Goal: Task Accomplishment & Management: Complete application form

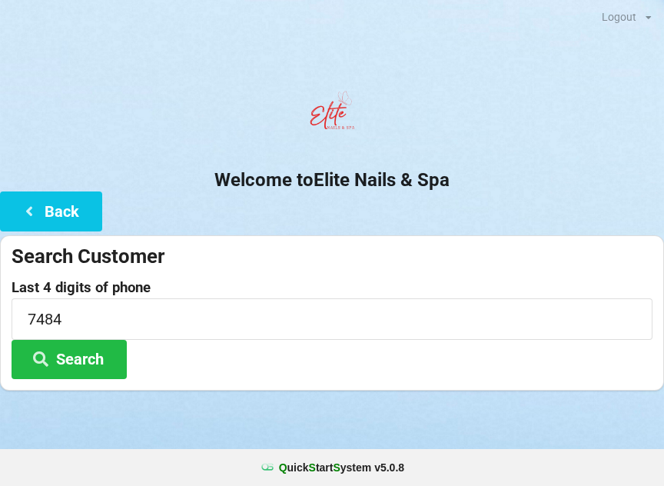
click at [48, 211] on button "Back" at bounding box center [51, 210] width 102 height 39
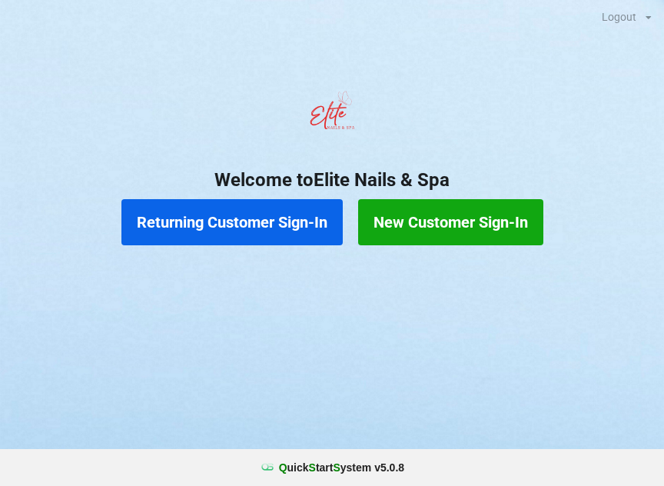
click at [266, 230] on button "Returning Customer Sign-In" at bounding box center [231, 222] width 221 height 46
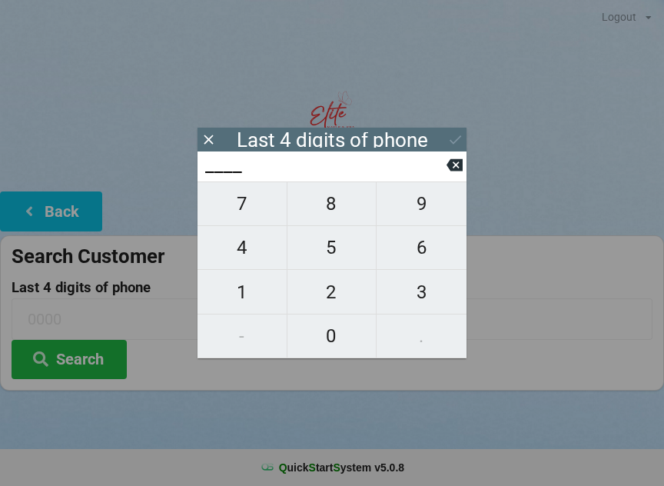
click at [339, 249] on span "5" at bounding box center [332, 247] width 89 height 32
type input "5___"
click at [252, 291] on span "1" at bounding box center [242, 292] width 89 height 32
type input "51__"
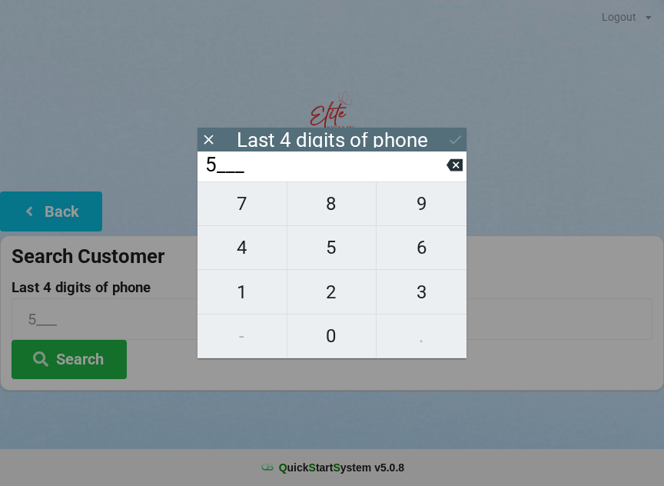
type input "51__"
click at [461, 171] on icon at bounding box center [455, 165] width 16 height 12
click at [254, 211] on span "7" at bounding box center [242, 204] width 89 height 32
type input "57__"
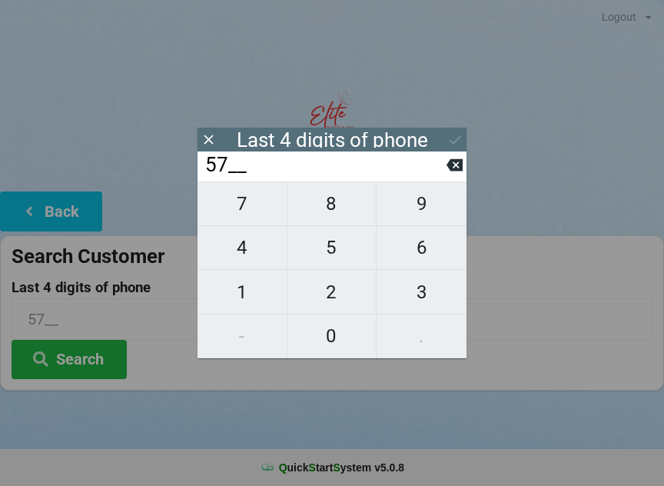
click at [258, 251] on span "4" at bounding box center [242, 247] width 89 height 32
type input "574_"
click at [331, 295] on span "2" at bounding box center [332, 292] width 89 height 32
type input "5742"
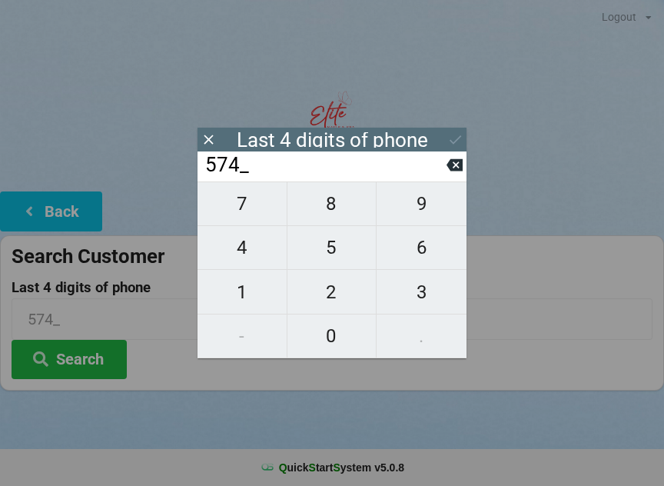
type input "5742"
click at [240, 298] on div "7 8 9 4 5 6 1 2 3 - 0 ." at bounding box center [332, 269] width 269 height 177
click at [244, 293] on div "7 8 9 4 5 6 1 2 3 - 0 ." at bounding box center [332, 269] width 269 height 177
click at [457, 171] on icon at bounding box center [455, 165] width 16 height 16
click at [447, 175] on button at bounding box center [455, 165] width 16 height 21
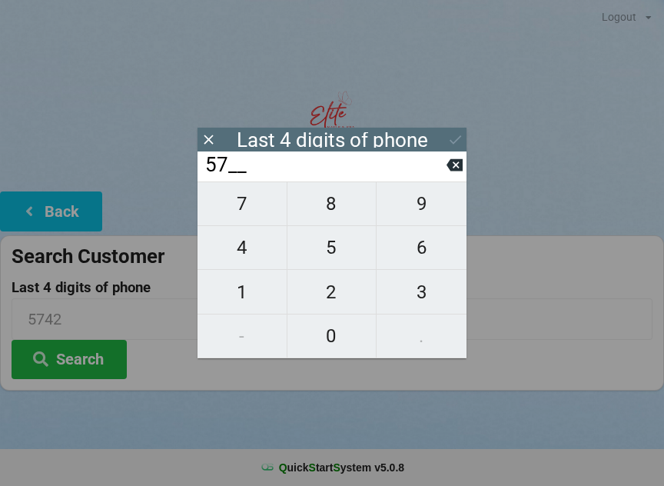
click at [462, 170] on icon at bounding box center [455, 165] width 16 height 12
click at [461, 171] on icon at bounding box center [455, 165] width 16 height 12
click at [457, 165] on icon at bounding box center [455, 165] width 16 height 12
click at [242, 301] on span "1" at bounding box center [242, 292] width 89 height 32
type input "1___"
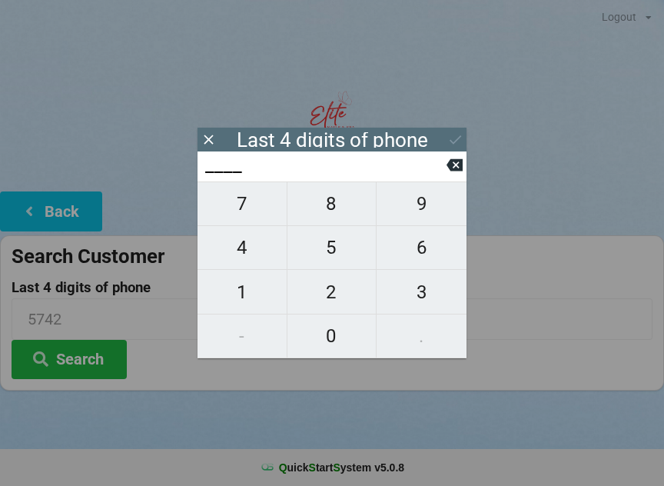
type input "1___"
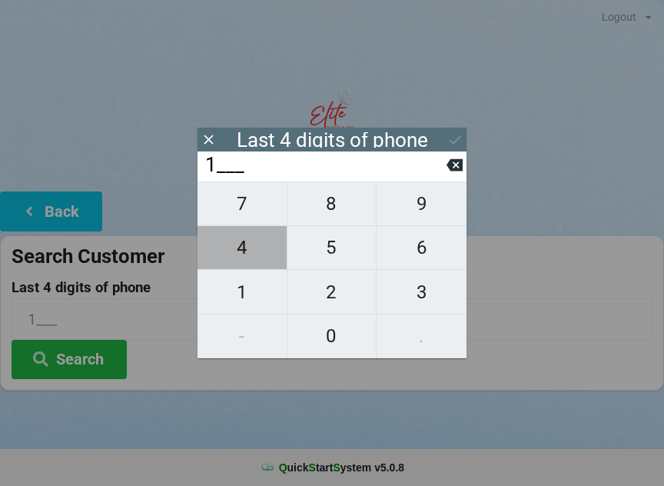
click at [246, 243] on span "4" at bounding box center [242, 247] width 89 height 32
type input "14__"
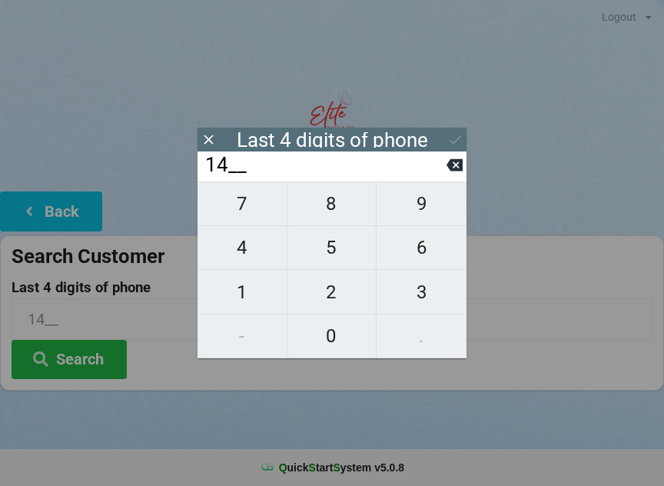
click at [436, 206] on span "9" at bounding box center [422, 204] width 90 height 32
type input "149_"
click at [332, 255] on span "5" at bounding box center [332, 247] width 89 height 32
type input "1495"
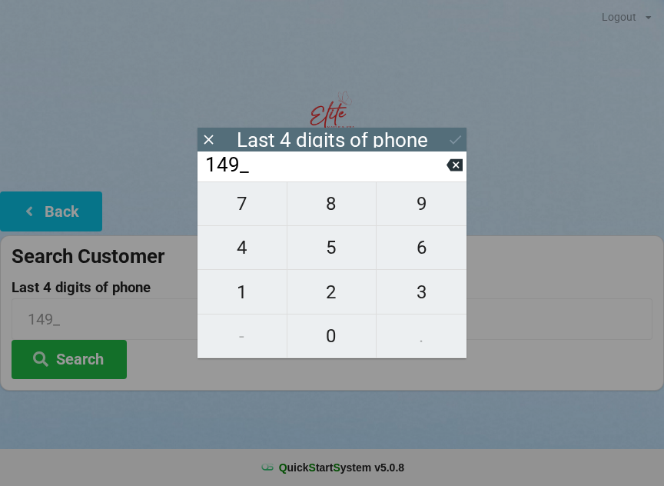
type input "1495"
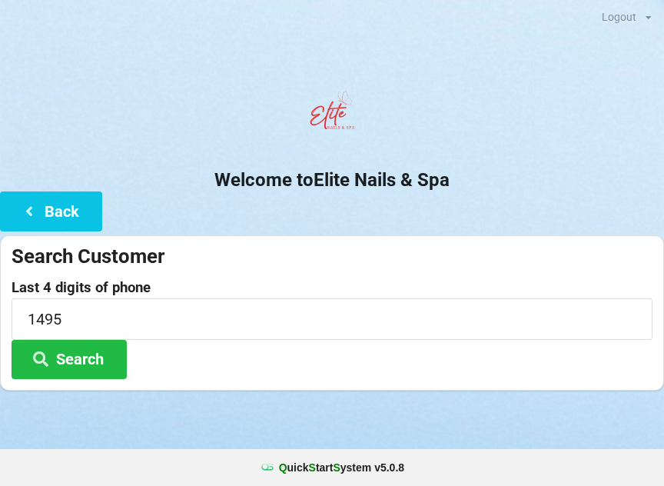
click at [87, 357] on button "Search" at bounding box center [69, 359] width 115 height 39
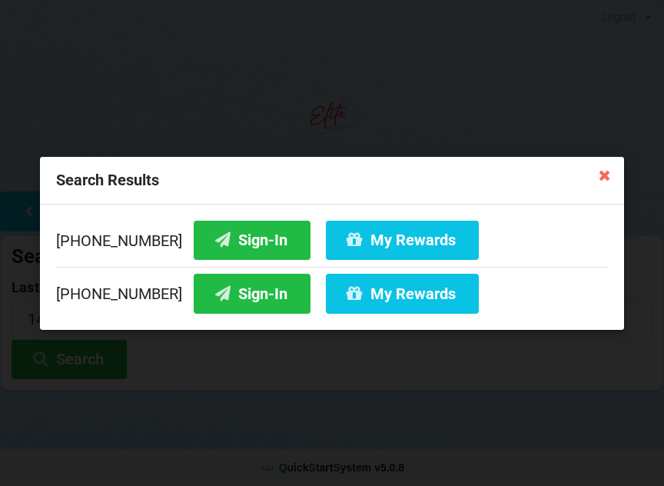
click at [230, 286] on button "Sign-In" at bounding box center [252, 293] width 117 height 39
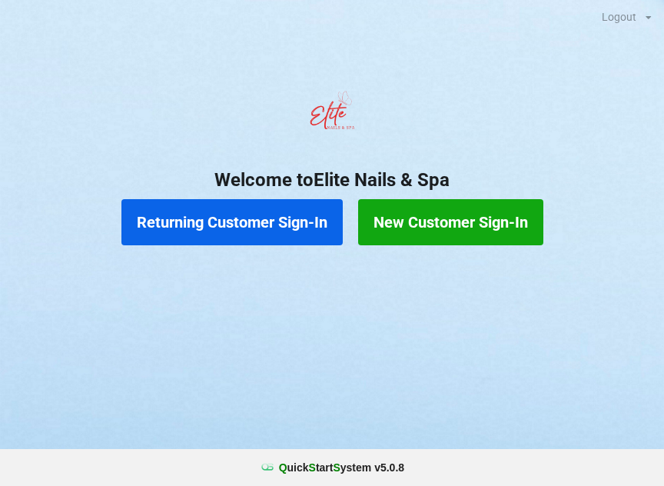
click at [245, 225] on button "Returning Customer Sign-In" at bounding box center [231, 222] width 221 height 46
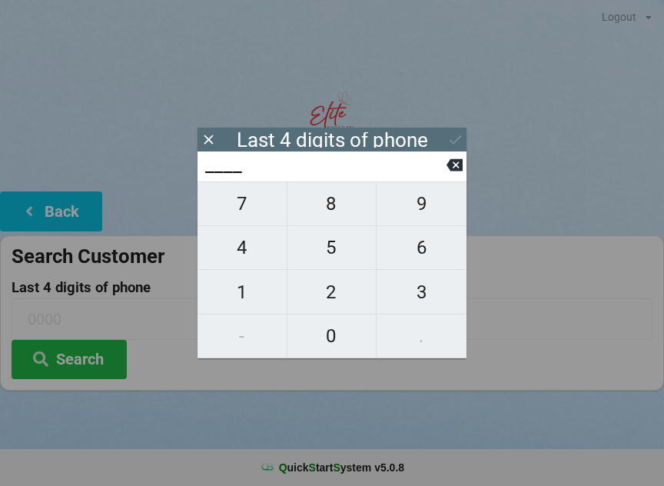
click at [253, 241] on span "4" at bounding box center [242, 247] width 89 height 32
type input "4___"
click at [328, 331] on span "0" at bounding box center [332, 336] width 89 height 32
type input "40__"
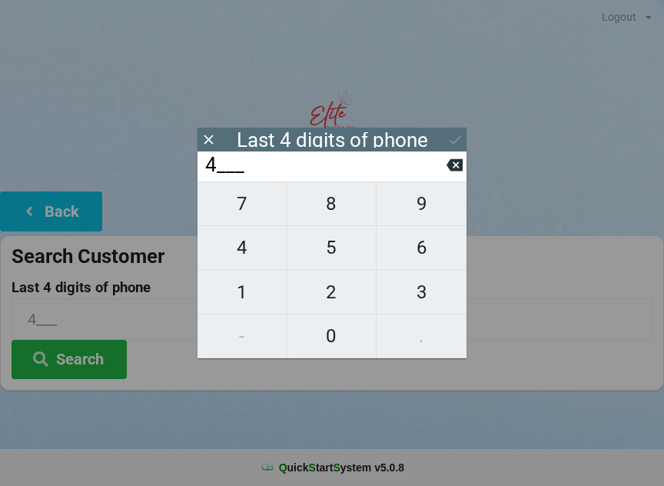
type input "40__"
click at [256, 208] on span "7" at bounding box center [242, 204] width 89 height 32
type input "407_"
click at [408, 285] on span "3" at bounding box center [422, 292] width 90 height 32
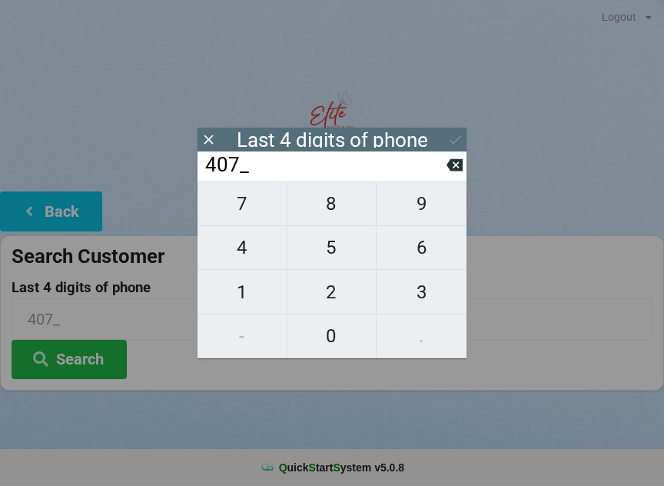
type input "4073"
click at [238, 249] on div "7 8 9 4 5 6 1 2 3 - 0 ." at bounding box center [332, 269] width 269 height 177
click at [328, 289] on div "7 8 9 4 5 6 1 2 3 - 0 ." at bounding box center [332, 269] width 269 height 177
click at [461, 168] on icon at bounding box center [455, 165] width 16 height 12
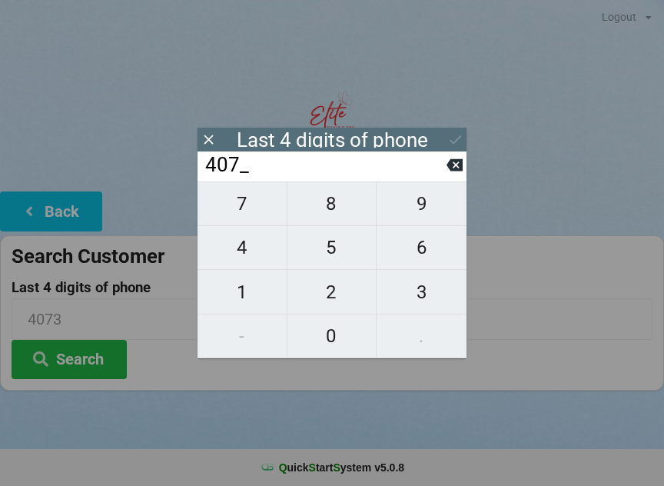
click at [448, 165] on icon at bounding box center [455, 165] width 16 height 16
click at [445, 167] on input "40__" at bounding box center [325, 165] width 243 height 25
click at [449, 173] on icon at bounding box center [455, 165] width 16 height 16
click at [454, 166] on icon at bounding box center [455, 165] width 16 height 12
click at [269, 217] on span "7" at bounding box center [242, 204] width 89 height 32
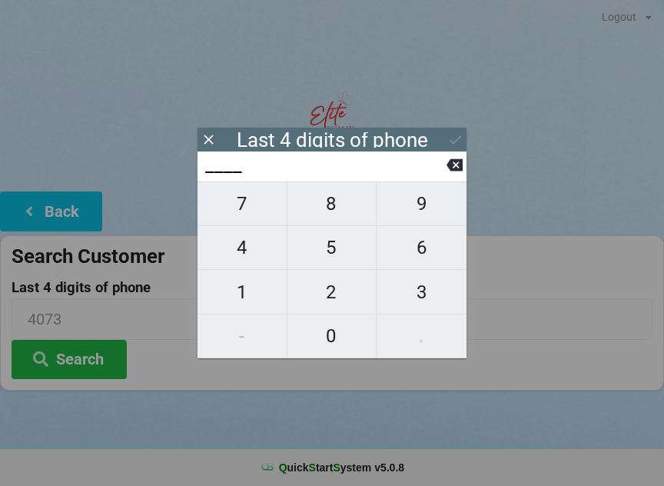
type input "7___"
click at [258, 294] on span "1" at bounding box center [242, 292] width 89 height 32
type input "71__"
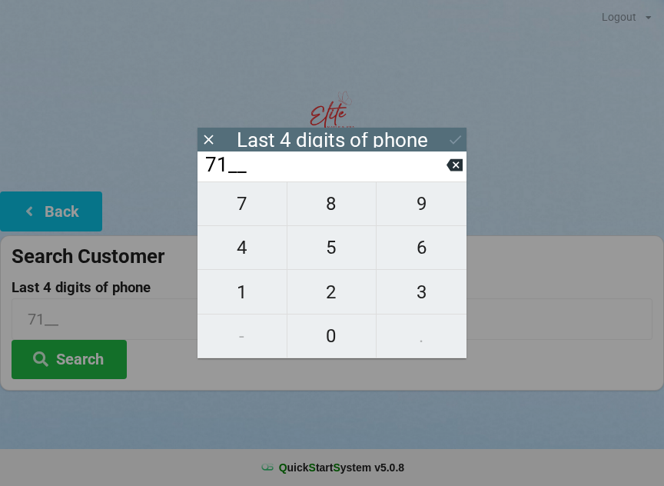
click at [254, 215] on span "7" at bounding box center [242, 204] width 89 height 32
type input "717_"
click at [252, 295] on span "1" at bounding box center [242, 292] width 89 height 32
type input "7171"
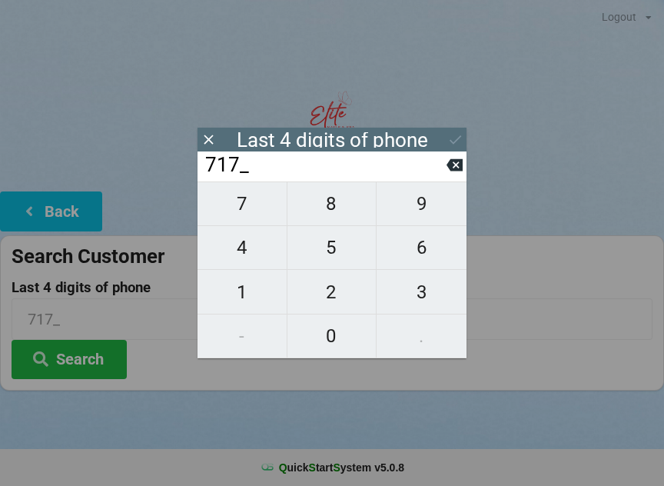
type input "7171"
click at [453, 131] on button at bounding box center [456, 139] width 16 height 21
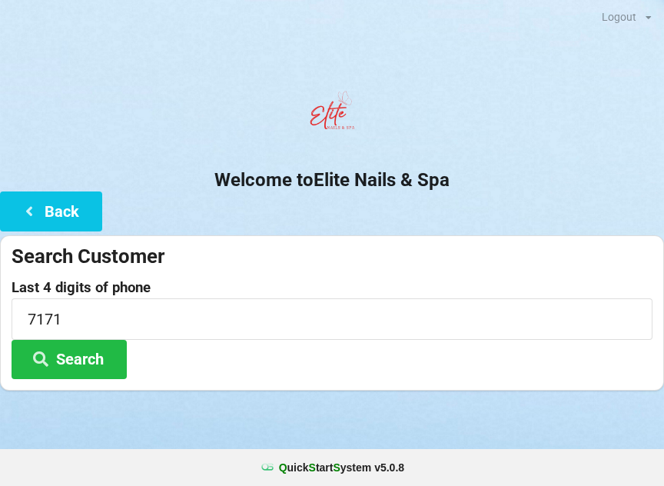
click at [86, 349] on button "Search" at bounding box center [69, 359] width 115 height 39
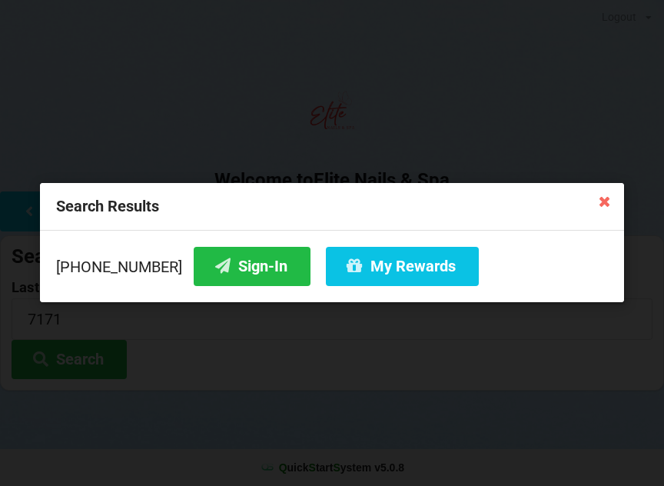
click at [250, 268] on button "Sign-In" at bounding box center [252, 266] width 117 height 39
